Goal: Find specific page/section: Find specific page/section

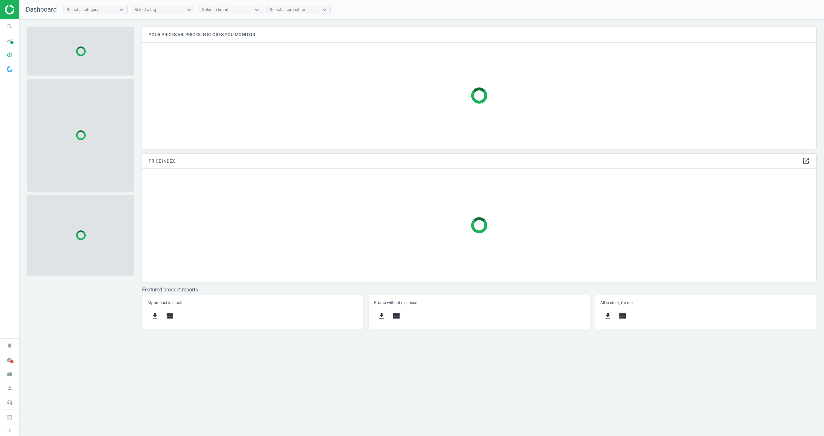
scroll to position [122, 675]
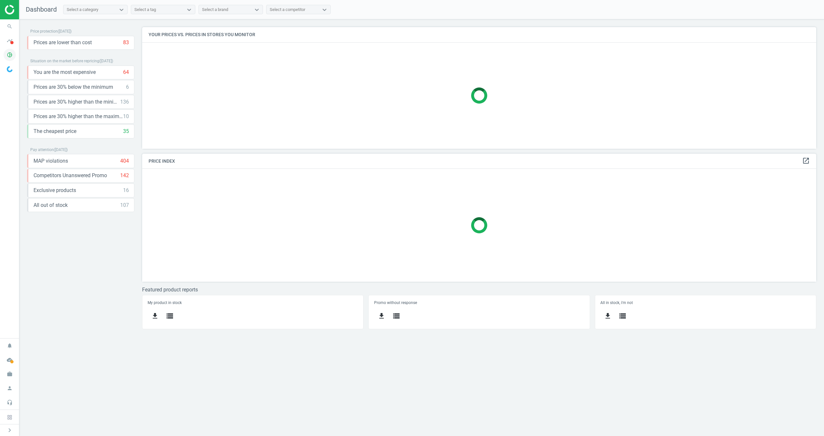
click at [10, 55] on icon "pie_chart_outlined" at bounding box center [10, 55] width 12 height 12
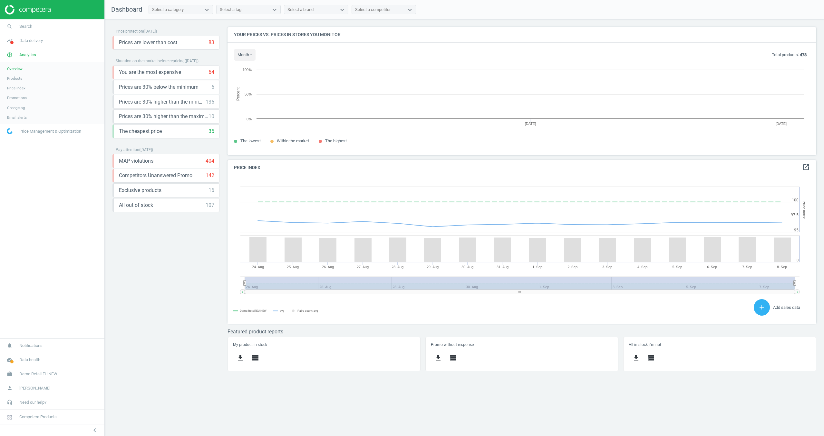
scroll to position [128, 589]
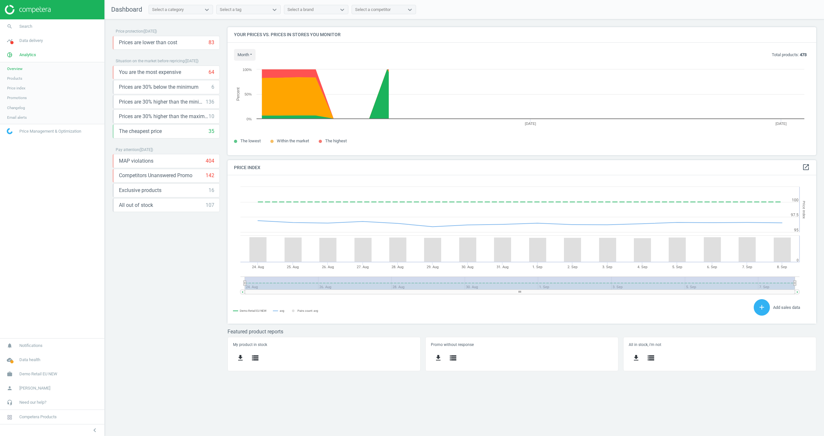
click at [18, 79] on span "Products" at bounding box center [14, 78] width 15 height 5
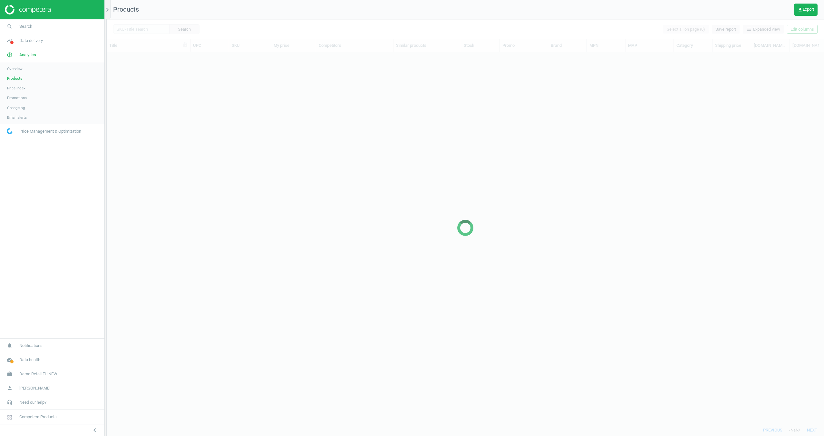
scroll to position [371, 718]
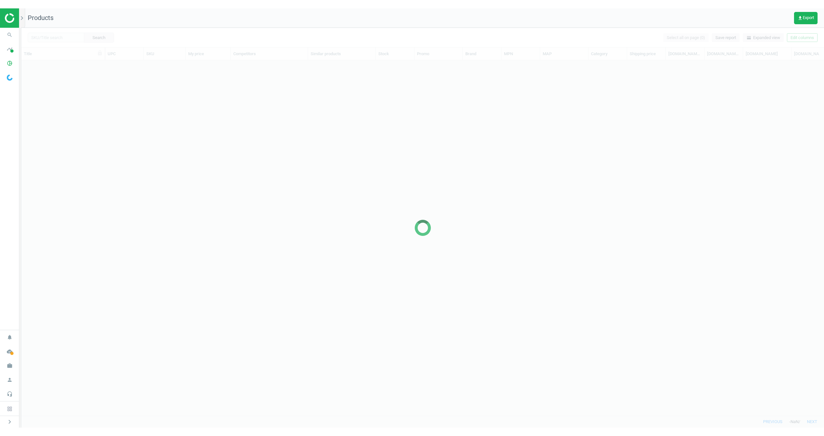
scroll to position [355, 803]
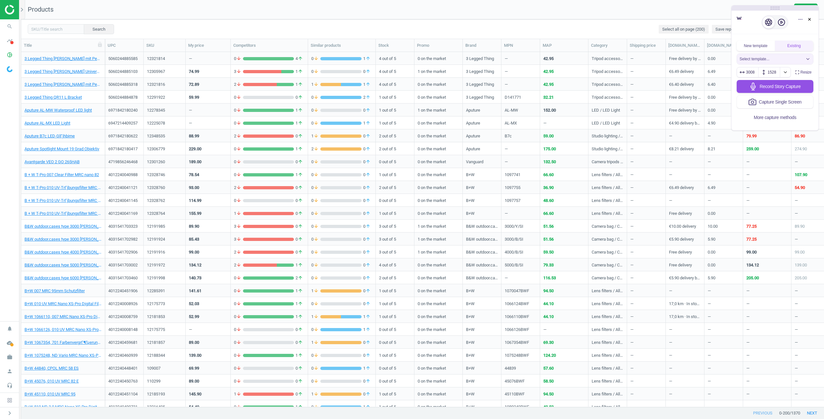
click at [785, 61] on div "Select template..." at bounding box center [772, 58] width 64 height 5
click at [788, 94] on div "The Iconic Feature" at bounding box center [775, 97] width 77 height 22
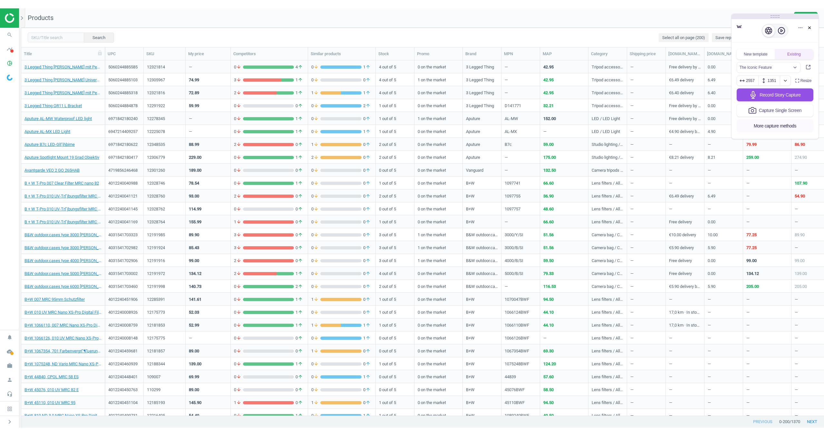
scroll to position [371, 803]
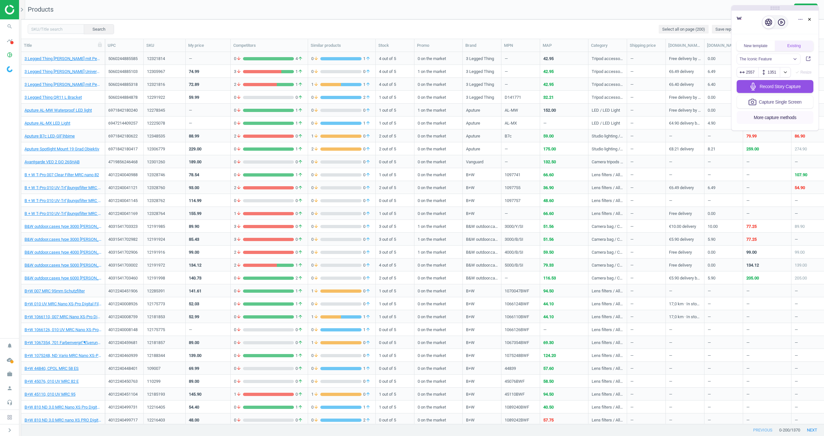
click at [775, 120] on span "More capture methods" at bounding box center [775, 117] width 43 height 8
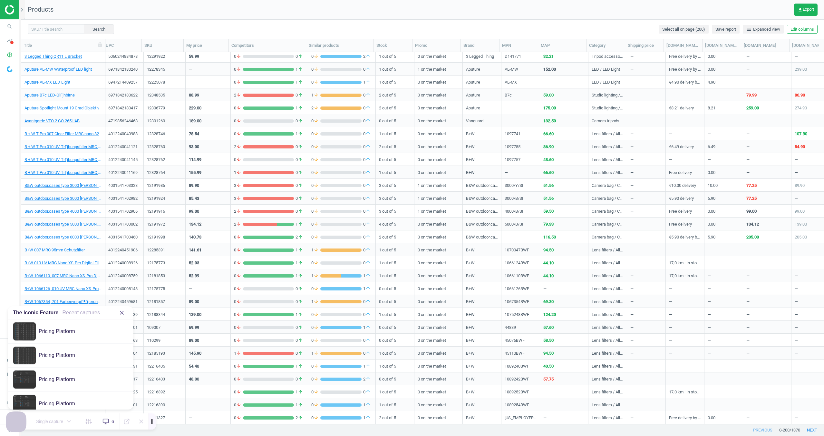
scroll to position [0, 0]
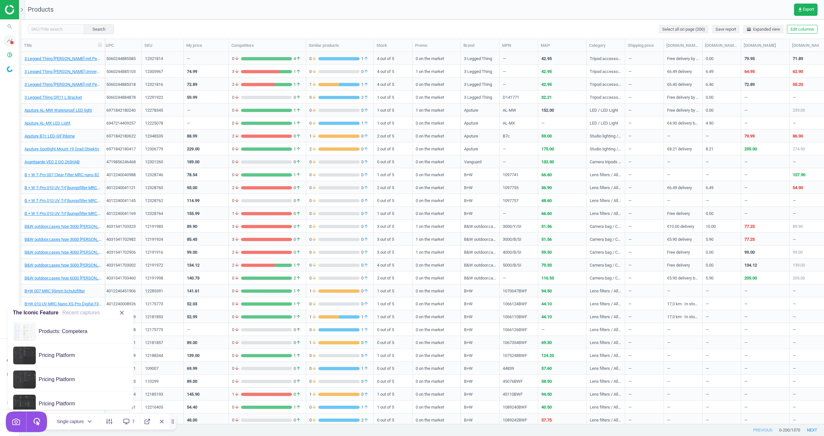
click at [9, 43] on icon "timeline" at bounding box center [10, 41] width 12 height 12
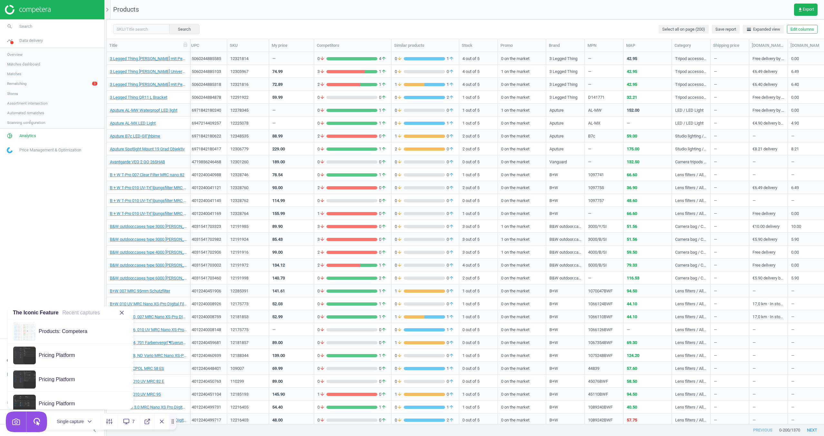
scroll to position [0, 0]
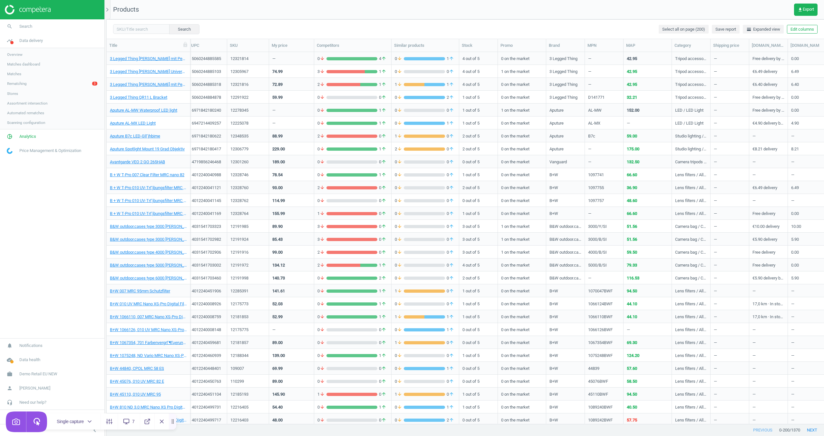
click at [30, 102] on span "Assortment intersection" at bounding box center [27, 103] width 40 height 5
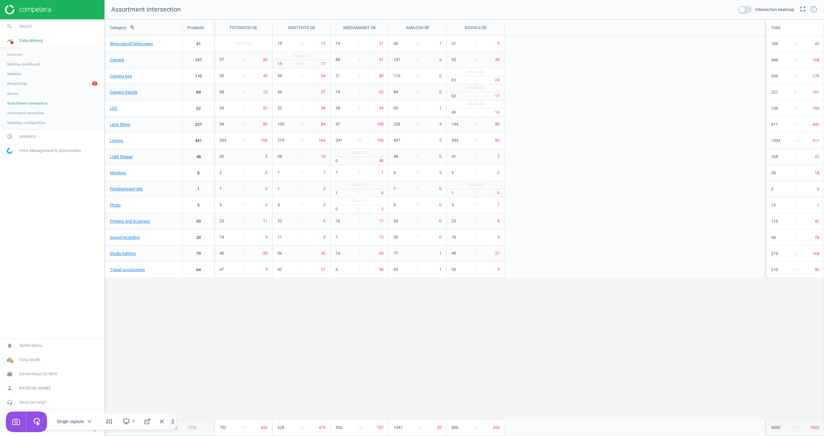
scroll to position [417, 720]
click at [30, 121] on span "Scanning configuration" at bounding box center [26, 122] width 38 height 5
